Goal: Check status: Check status

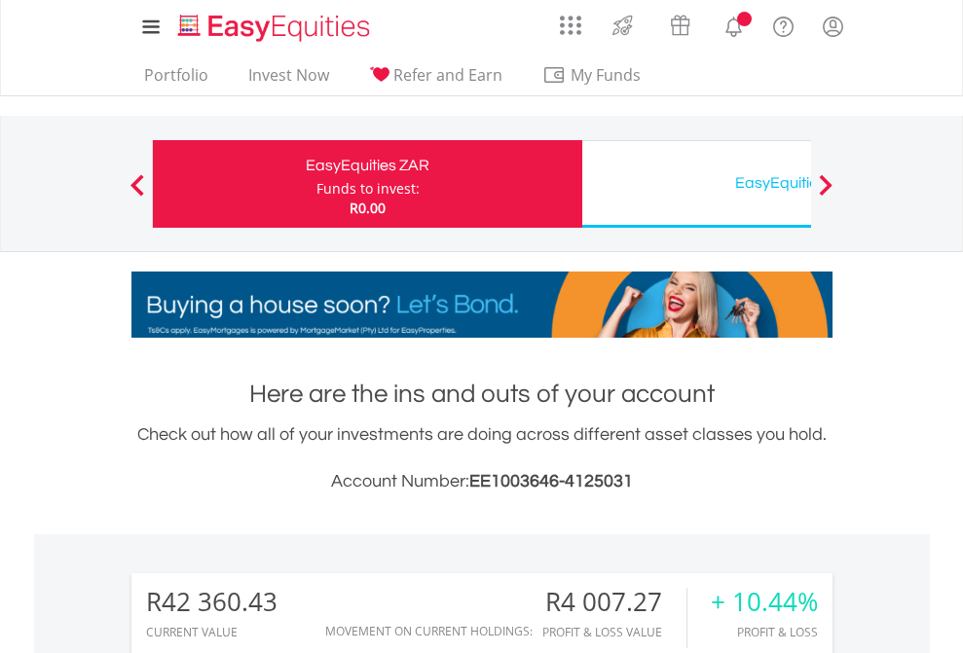
scroll to position [187, 306]
click at [316, 184] on div "Funds to invest:" at bounding box center [367, 188] width 103 height 19
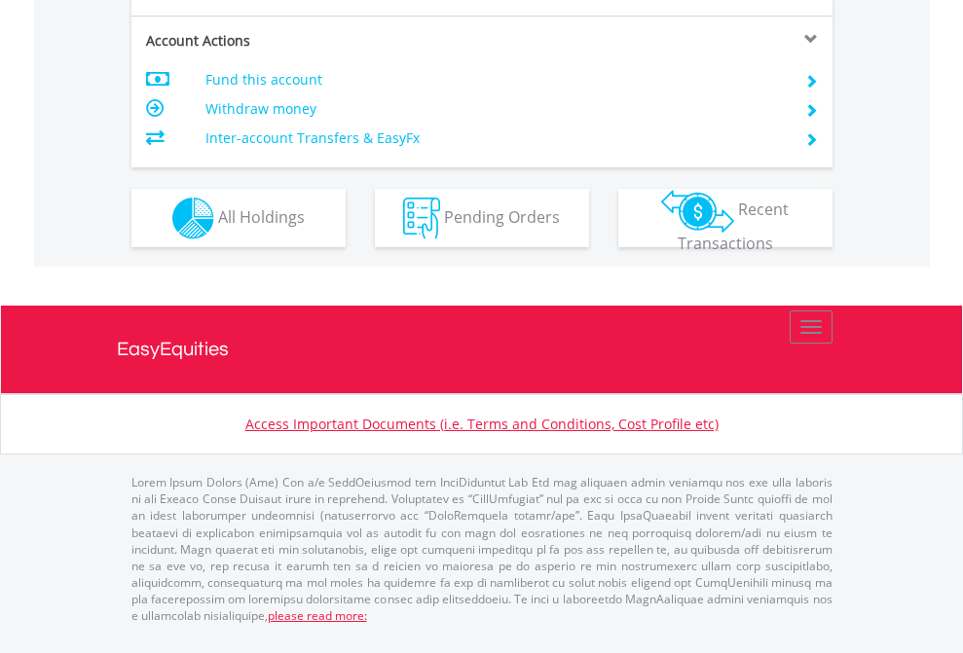
scroll to position [1866, 0]
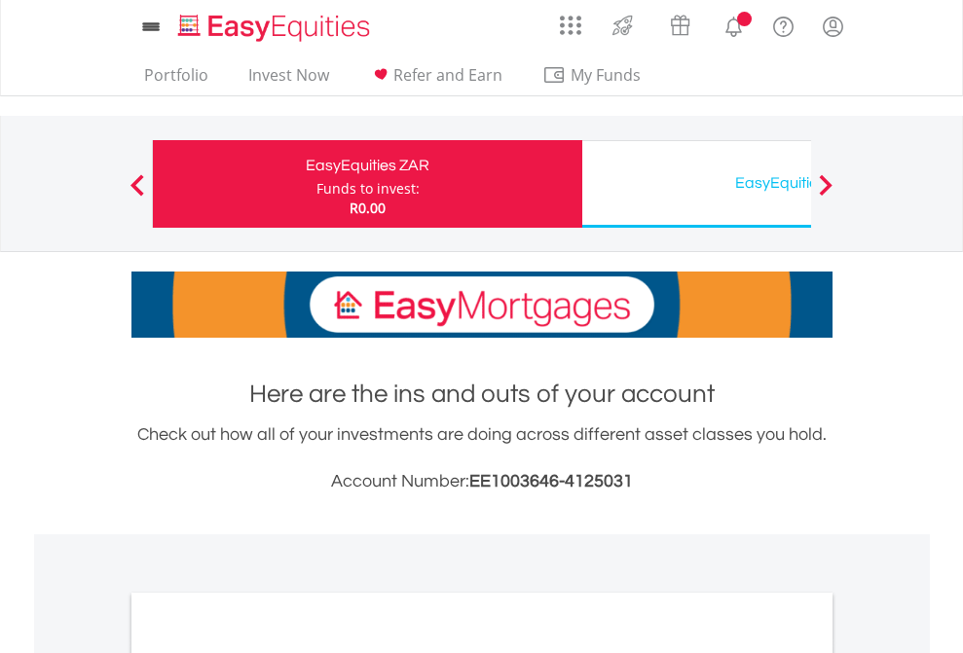
scroll to position [1170, 0]
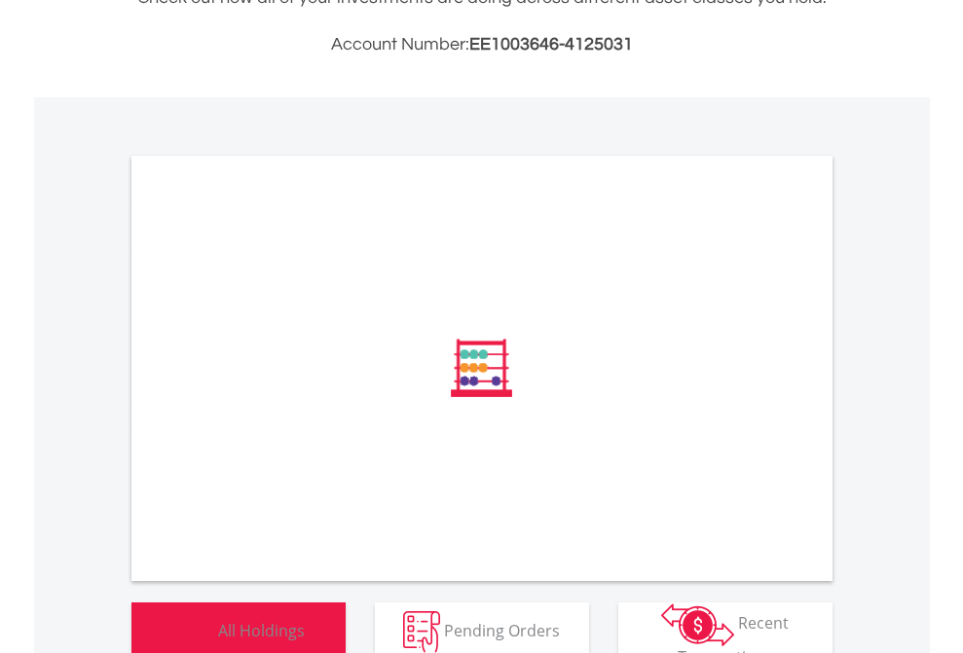
click at [218, 624] on span "All Holdings" at bounding box center [261, 629] width 87 height 21
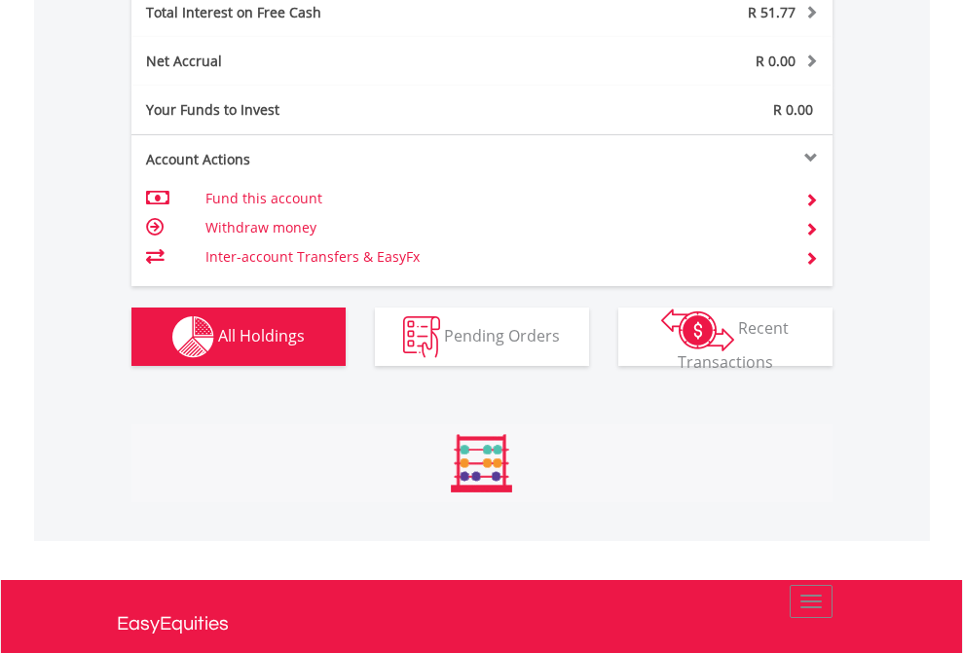
scroll to position [187, 306]
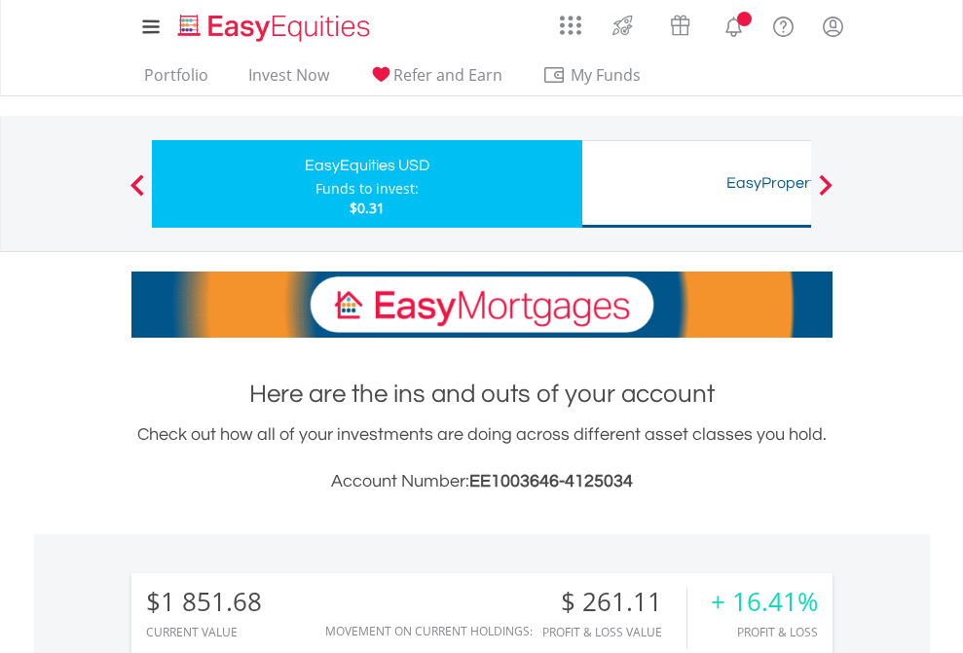
scroll to position [187, 306]
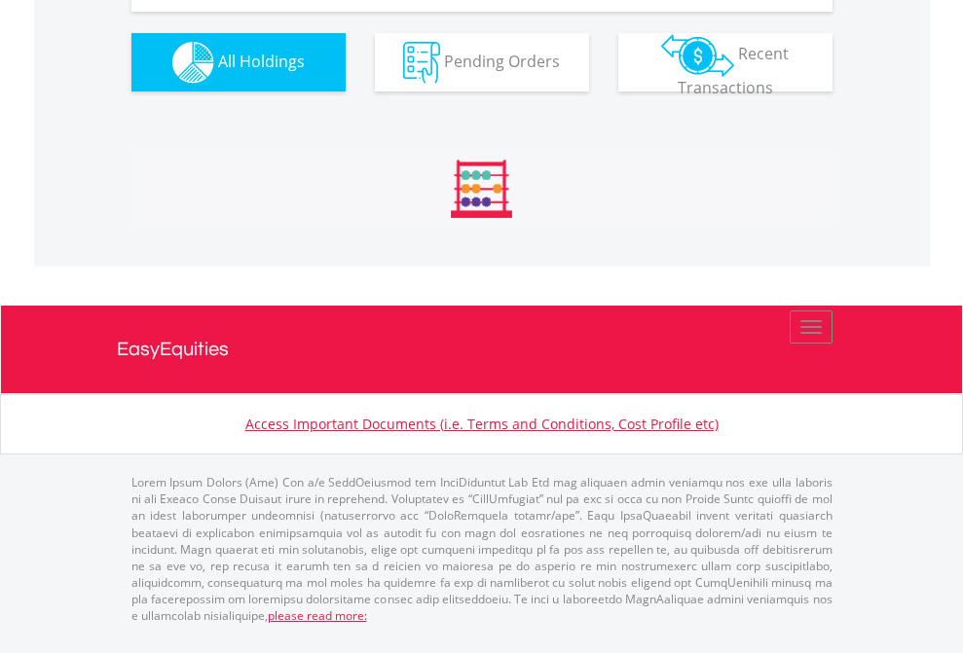
scroll to position [2204, 0]
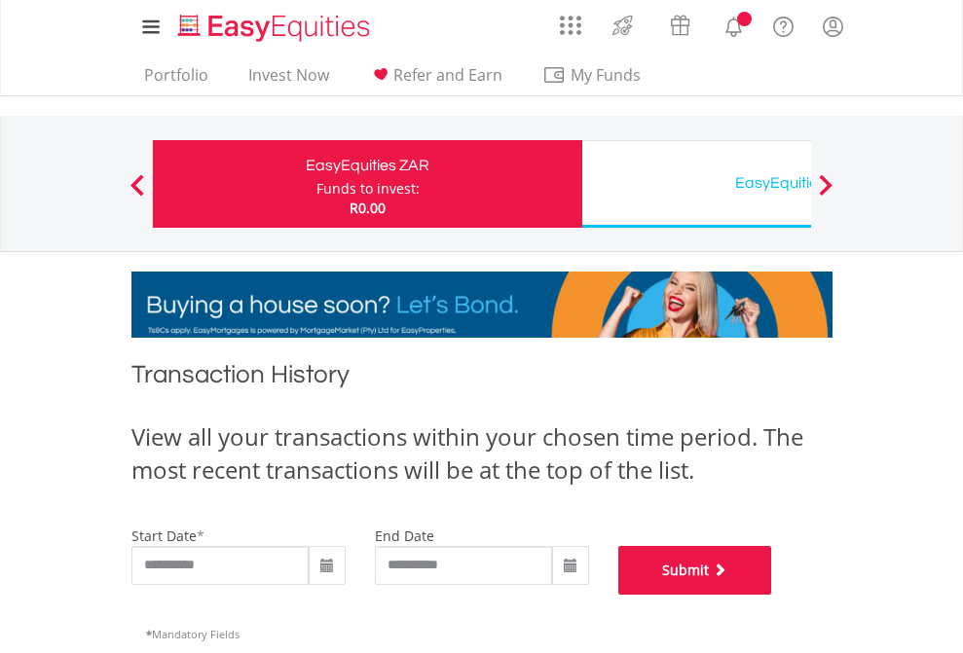
click at [772, 595] on button "Submit" at bounding box center [695, 570] width 154 height 49
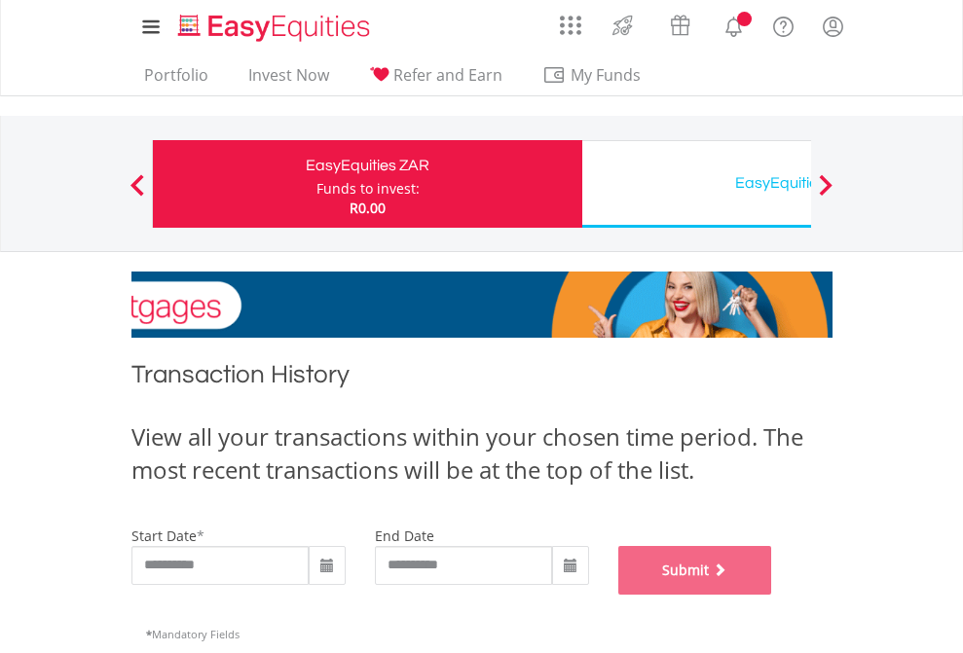
scroll to position [789, 0]
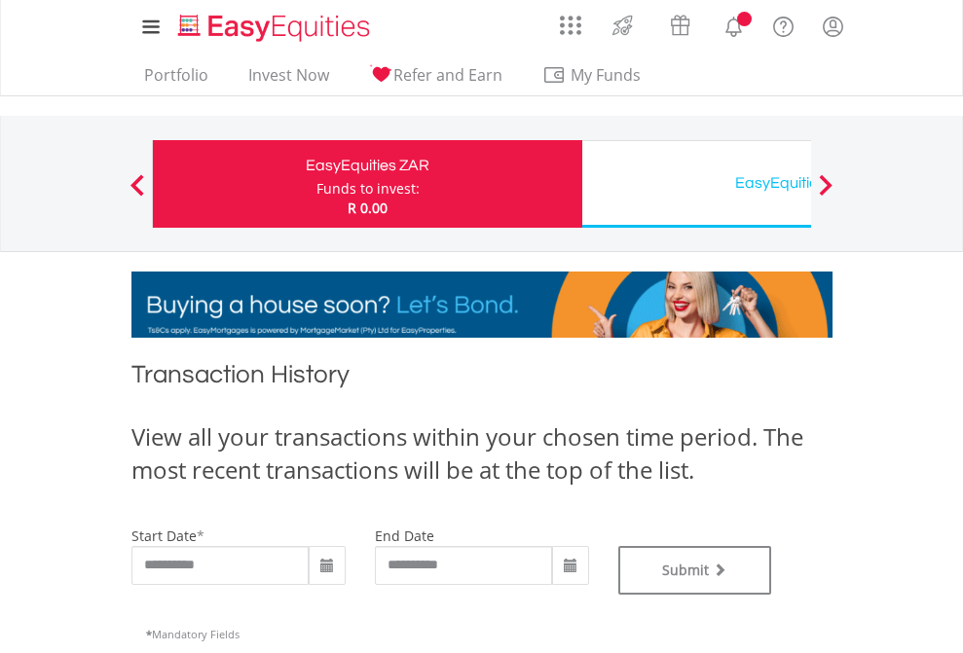
click at [696, 184] on div "EasyEquities USD" at bounding box center [797, 182] width 406 height 27
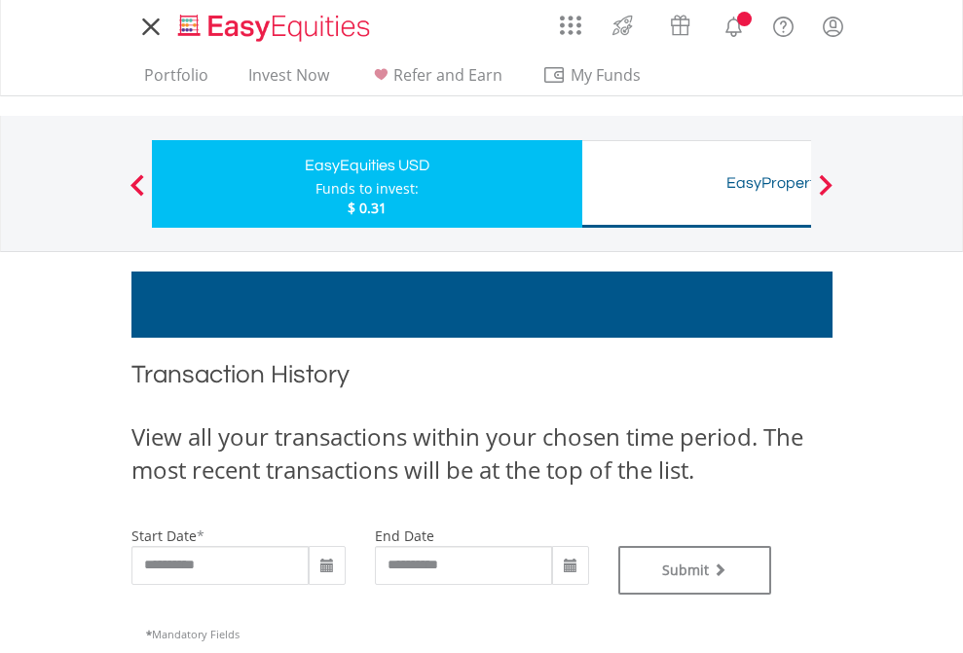
type input "**********"
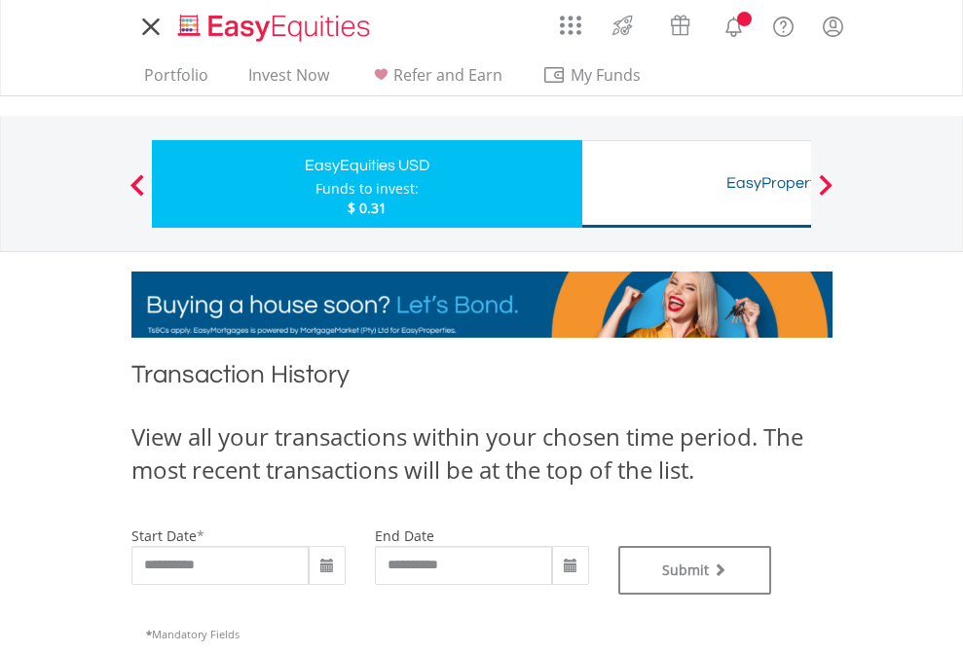
type input "**********"
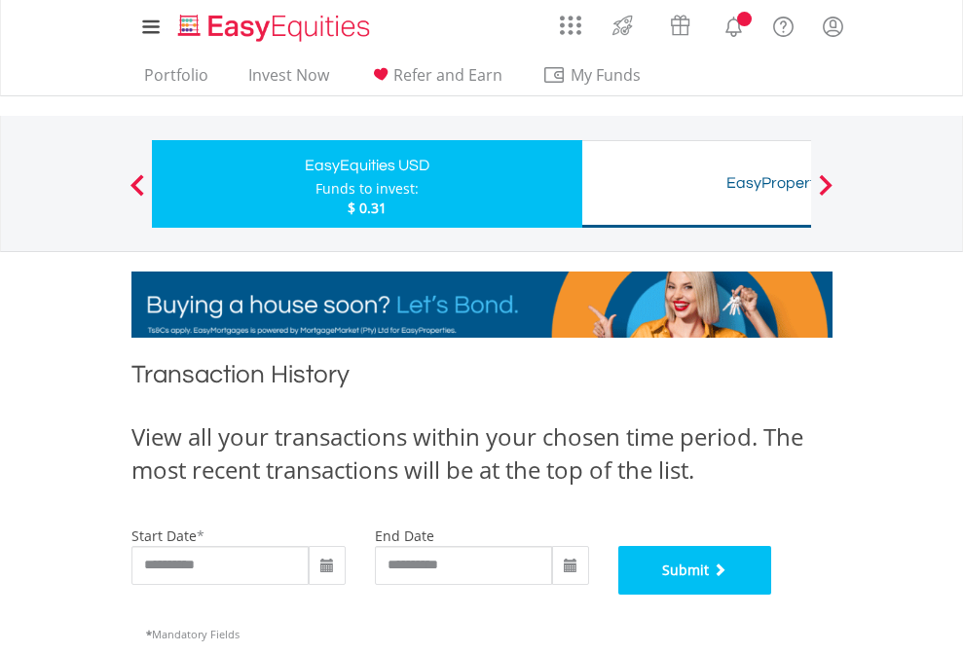
click at [772, 595] on button "Submit" at bounding box center [695, 570] width 154 height 49
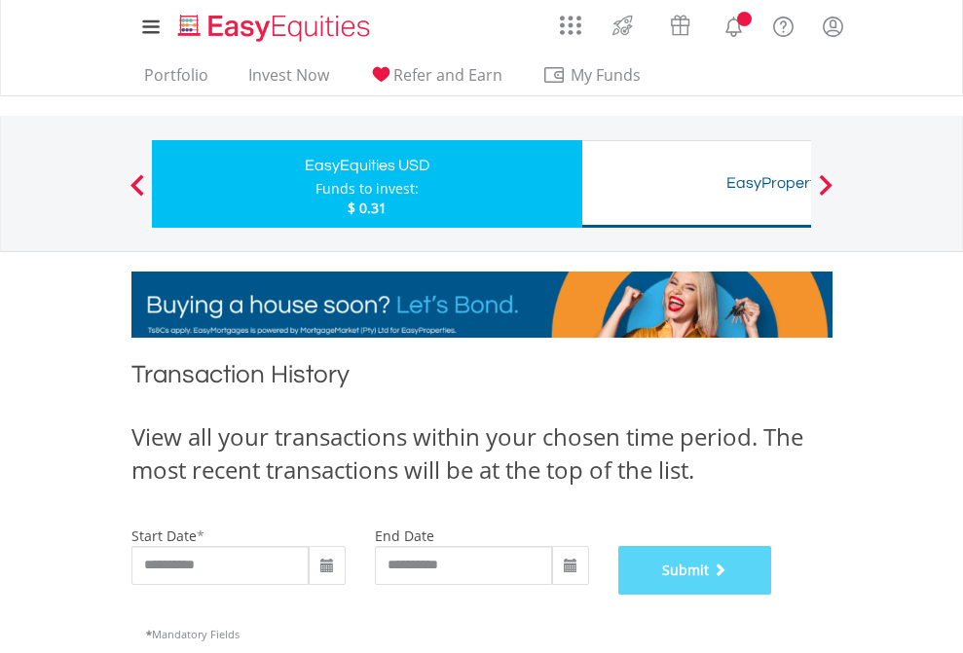
scroll to position [789, 0]
